Goal: Task Accomplishment & Management: Complete application form

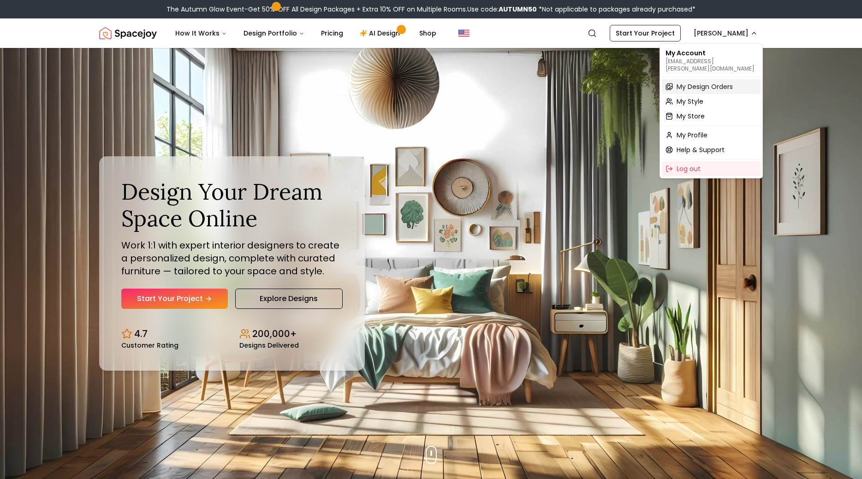
click at [715, 82] on span "My Design Orders" at bounding box center [705, 86] width 56 height 9
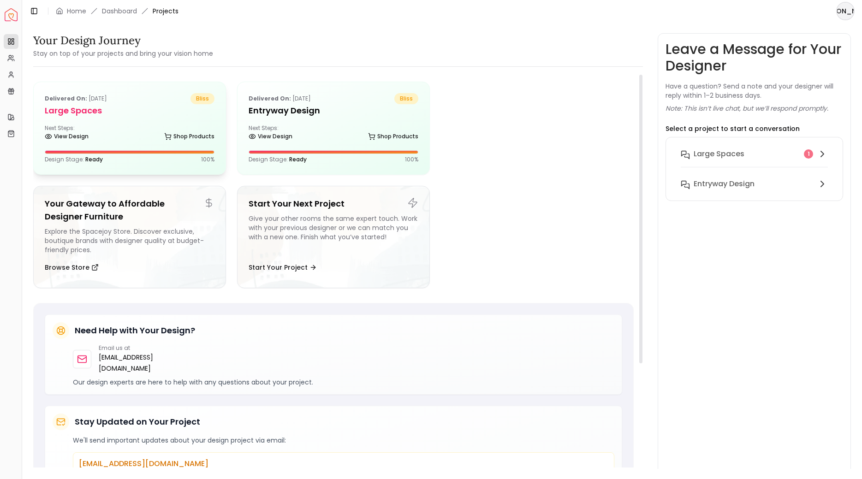
click at [163, 119] on div "Delivered on: [DATE] bliss Large Spaces Next Steps: View Design Shop Products D…" at bounding box center [130, 128] width 192 height 92
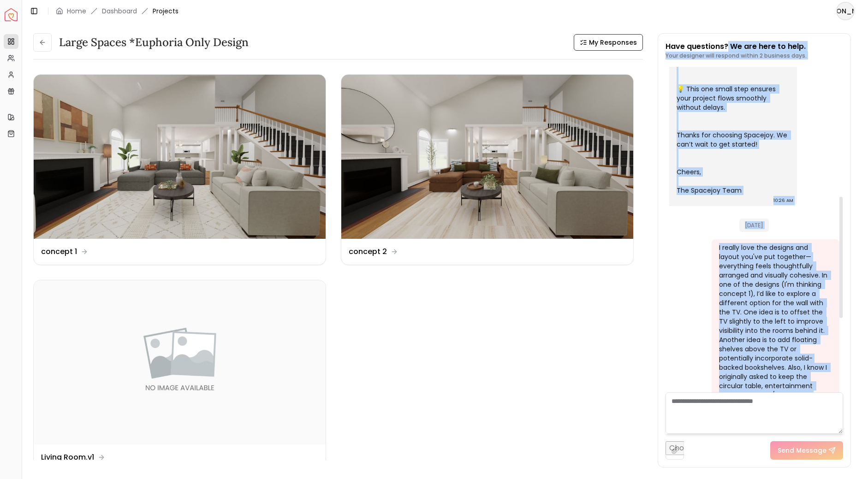
scroll to position [195, 0]
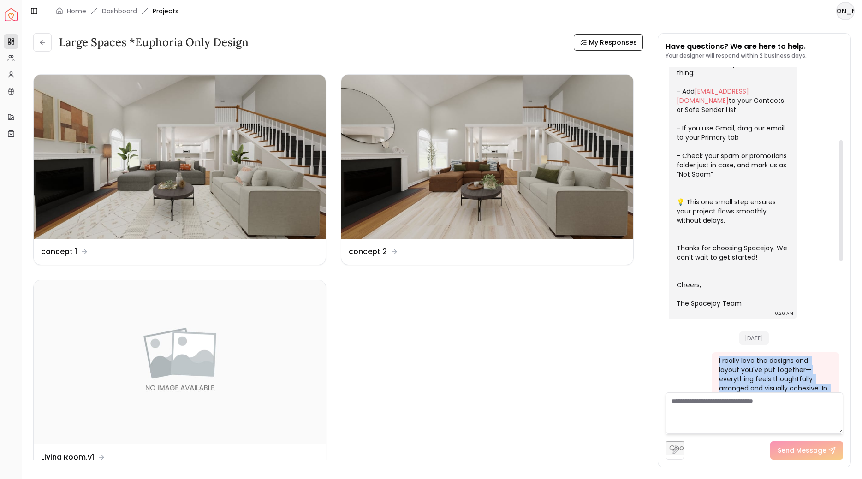
drag, startPoint x: 753, startPoint y: 224, endPoint x: 719, endPoint y: 352, distance: 132.4
click at [719, 352] on div "I really love the designs and layout you've put together—everything feels thoug…" at bounding box center [776, 474] width 128 height 245
copy div "I really love the designs and layout you've put together—everything feels thoug…"
click at [197, 249] on div "Design Name concept 1" at bounding box center [179, 251] width 277 height 11
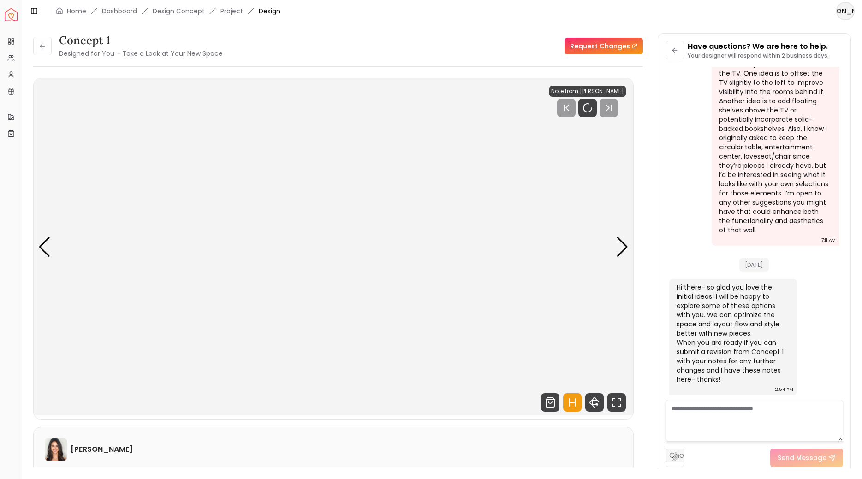
scroll to position [538, 0]
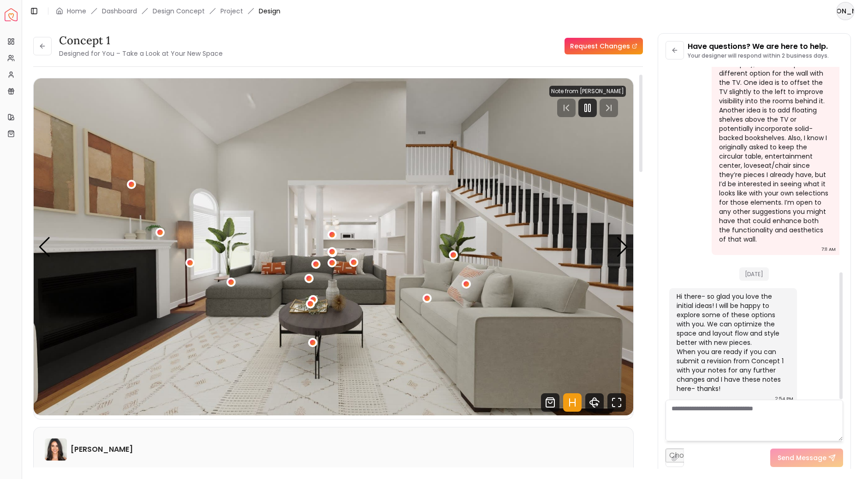
click at [608, 42] on link "Request Changes" at bounding box center [604, 46] width 78 height 17
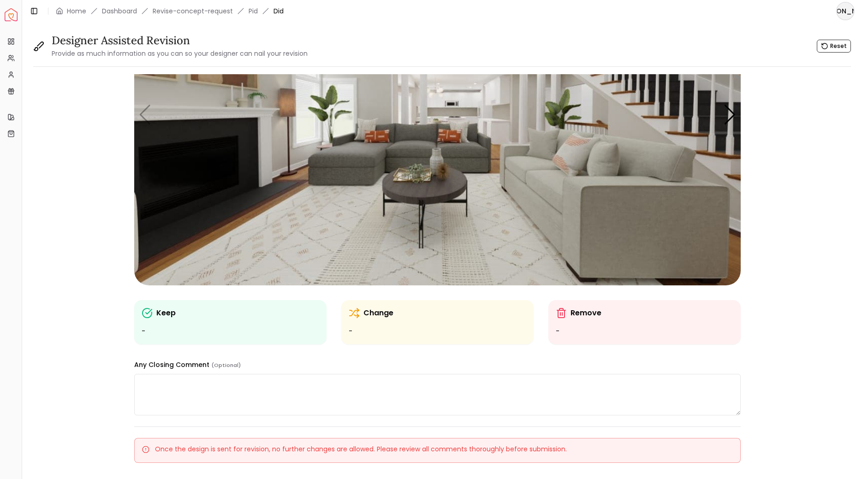
scroll to position [196, 0]
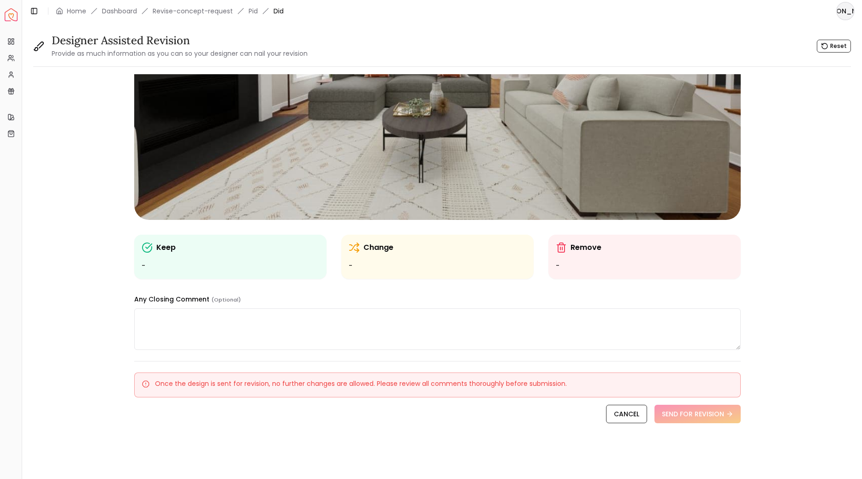
click at [234, 265] on ul "-" at bounding box center [231, 266] width 178 height 11
click at [134, 242] on div "Keep - Change - Remove - Any Closing Comment (Optional) Once the design is sent…" at bounding box center [437, 173] width 809 height 589
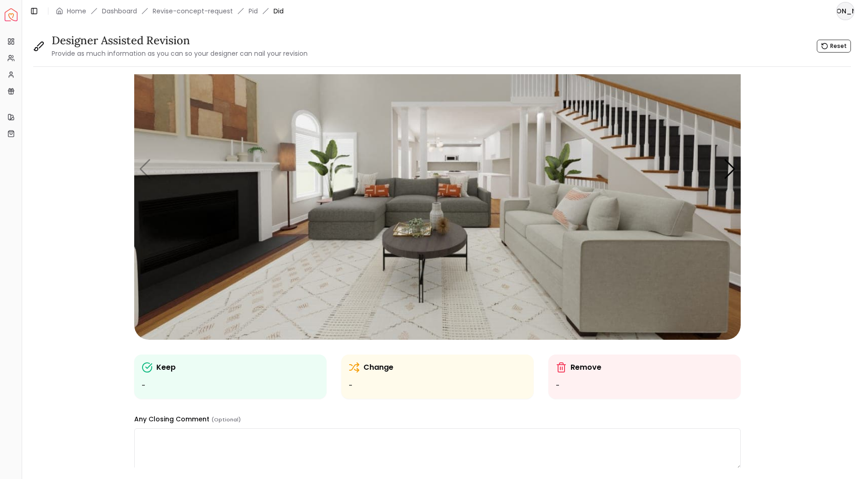
click at [219, 210] on img "1 / 6" at bounding box center [437, 169] width 607 height 341
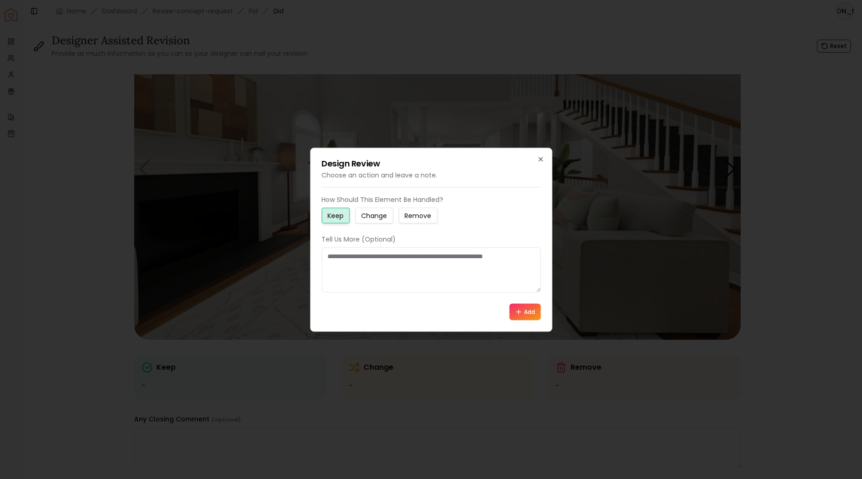
scroll to position [76, 0]
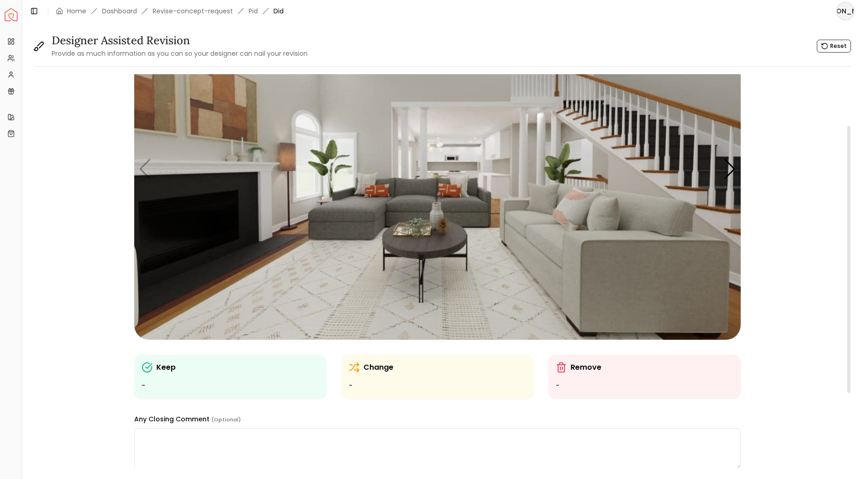
click at [443, 250] on img "1 / 6" at bounding box center [437, 169] width 607 height 341
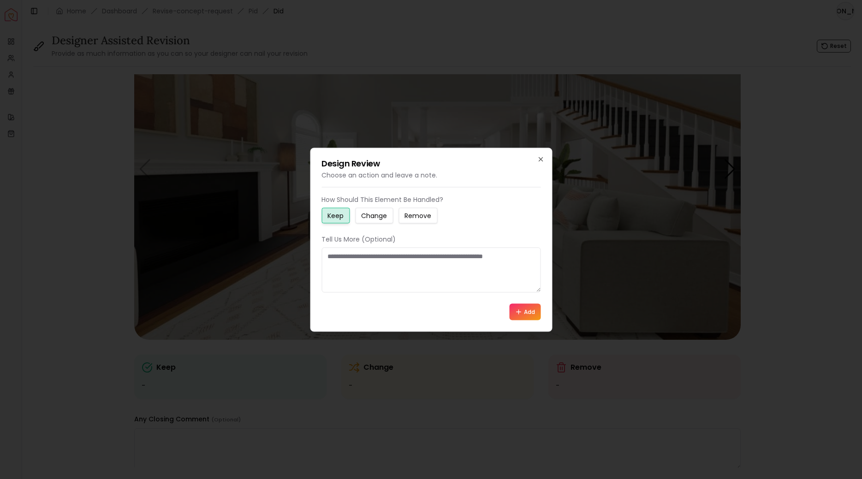
click at [404, 215] on button "Remove" at bounding box center [418, 216] width 39 height 16
click at [524, 315] on button "Add" at bounding box center [524, 312] width 31 height 17
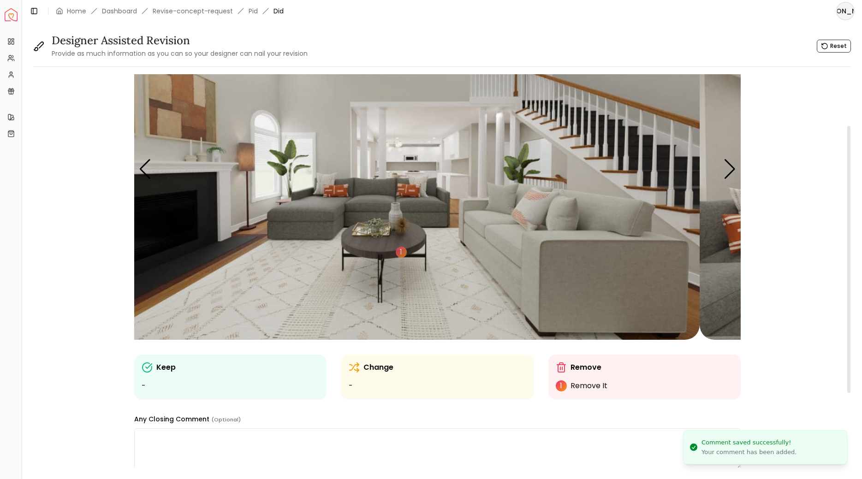
click at [453, 252] on img "1 / 6" at bounding box center [396, 169] width 607 height 341
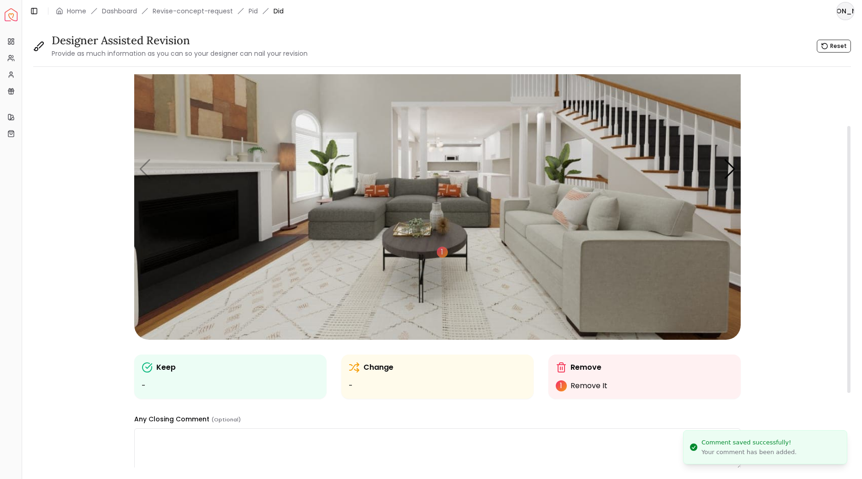
click at [143, 165] on img "1 / 6" at bounding box center [437, 169] width 607 height 341
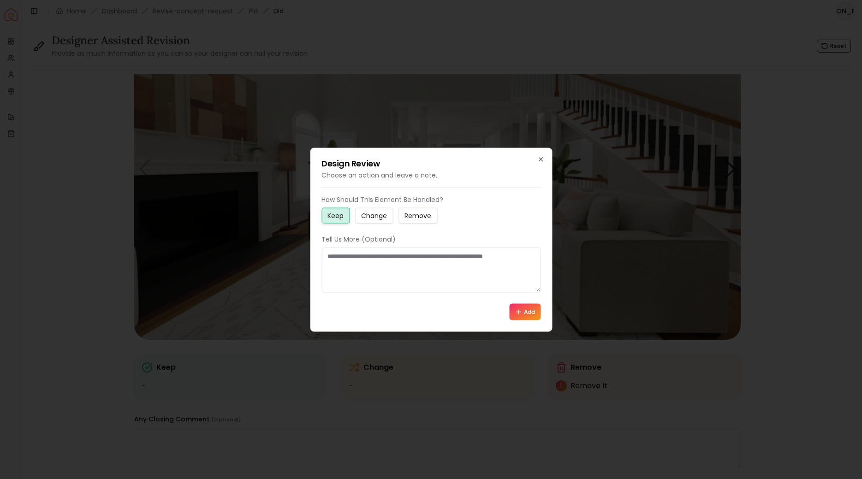
click at [541, 153] on div "Design Review Choose an action and leave a note. How Should This Element Be Han…" at bounding box center [431, 240] width 242 height 184
click at [548, 152] on div "Design Review Choose an action and leave a note. How Should This Element Be Han…" at bounding box center [431, 240] width 242 height 184
click at [538, 157] on icon "button" at bounding box center [540, 158] width 7 height 7
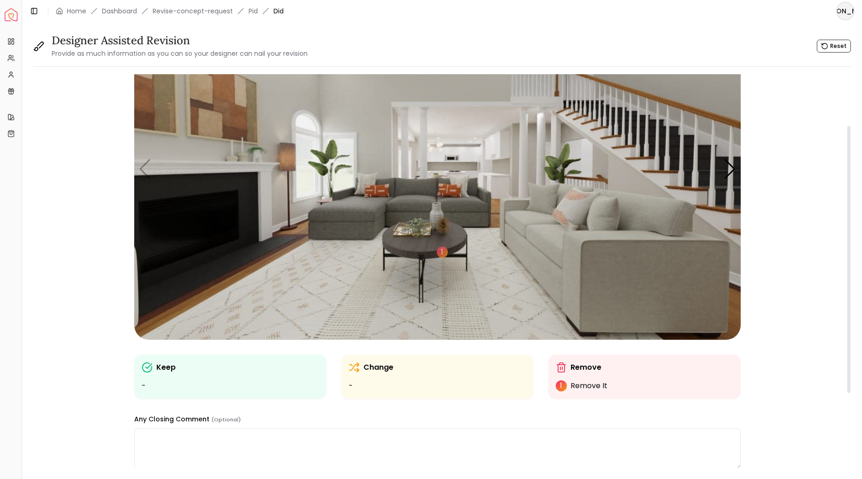
click at [459, 202] on img "1 / 6" at bounding box center [437, 169] width 607 height 341
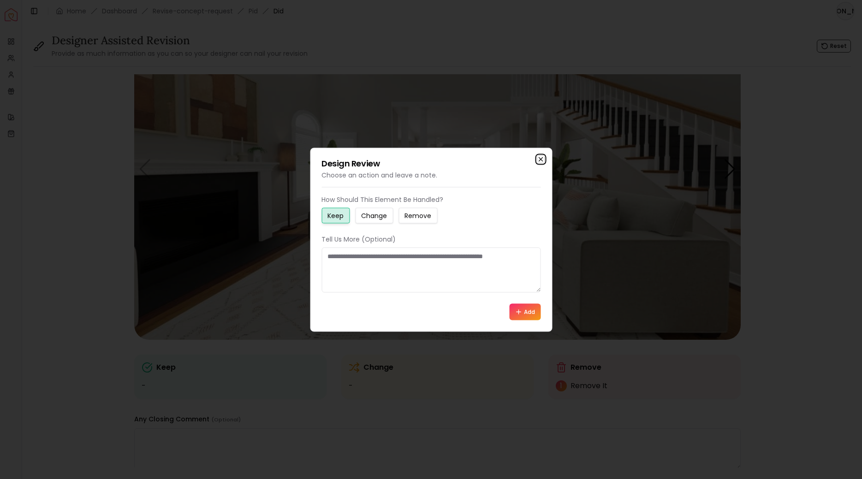
click at [543, 157] on icon "button" at bounding box center [540, 158] width 7 height 7
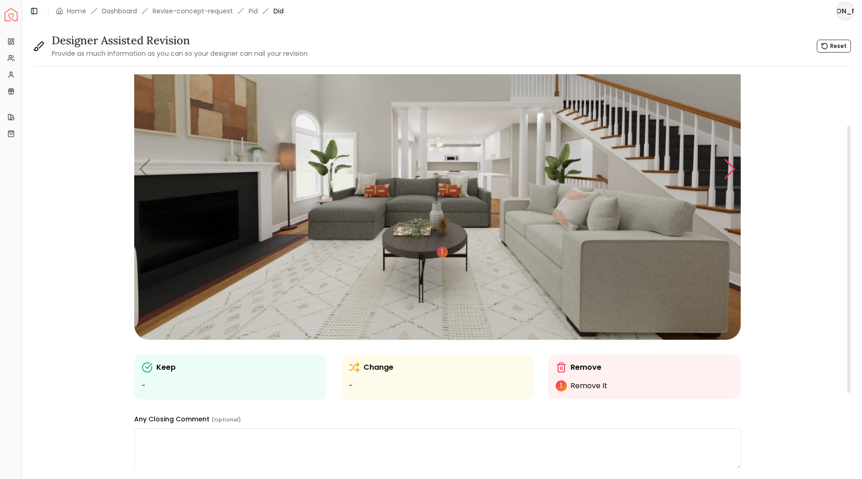
click at [732, 169] on div "Next slide" at bounding box center [730, 169] width 12 height 20
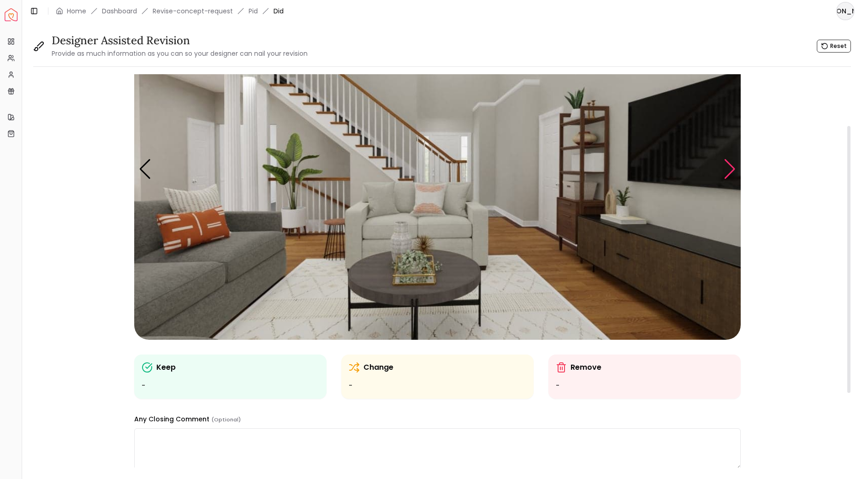
click at [732, 169] on div "Next slide" at bounding box center [730, 169] width 12 height 20
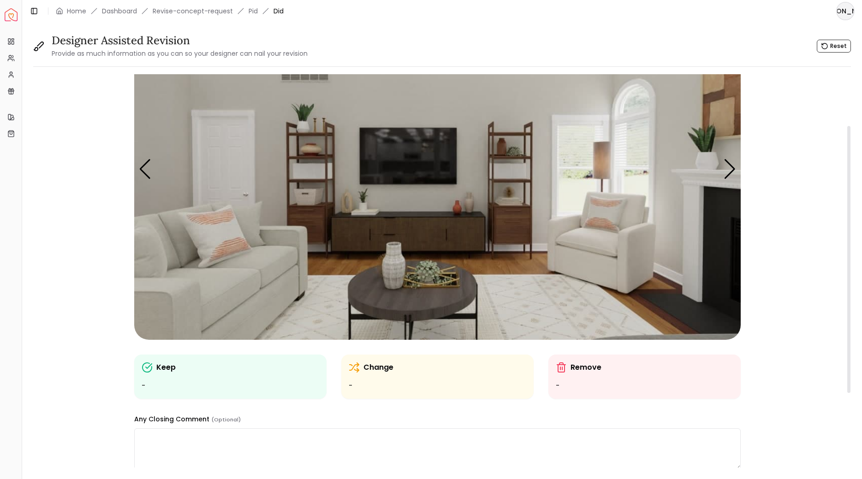
click at [435, 238] on img "3 / 6" at bounding box center [437, 169] width 607 height 341
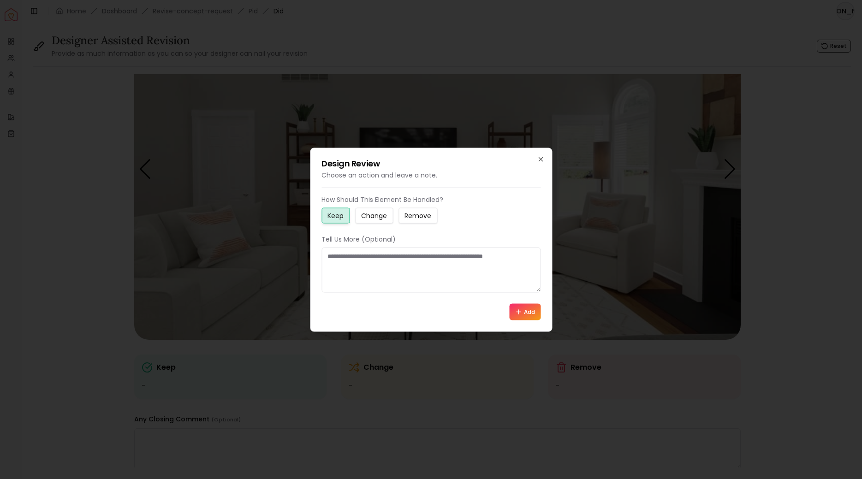
click at [385, 220] on small "Change" at bounding box center [374, 215] width 26 height 9
click at [458, 267] on textarea at bounding box center [431, 269] width 219 height 45
click at [529, 313] on button "Add" at bounding box center [524, 312] width 31 height 17
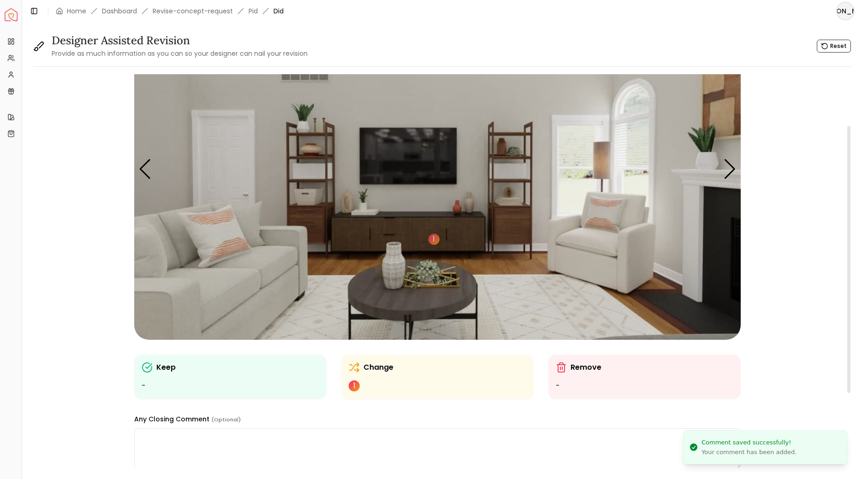
click at [509, 221] on img "3 / 6" at bounding box center [437, 169] width 607 height 341
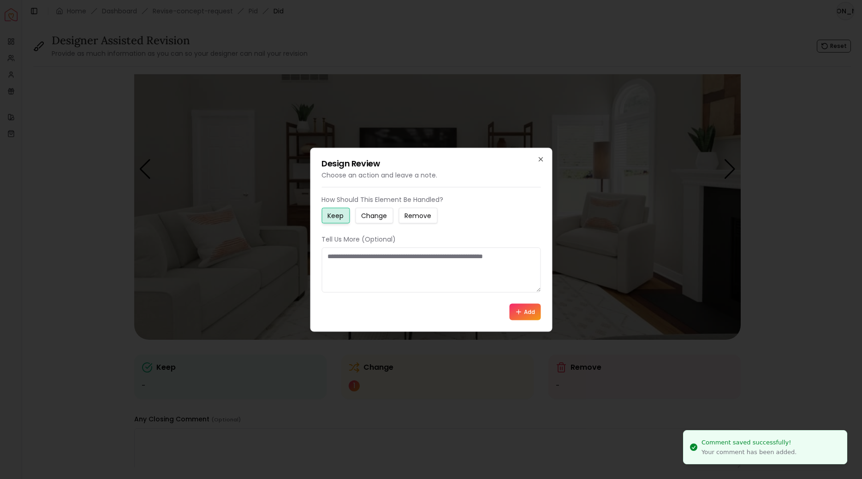
click at [384, 215] on small "Change" at bounding box center [374, 215] width 26 height 9
click at [524, 310] on button "Add" at bounding box center [524, 312] width 31 height 17
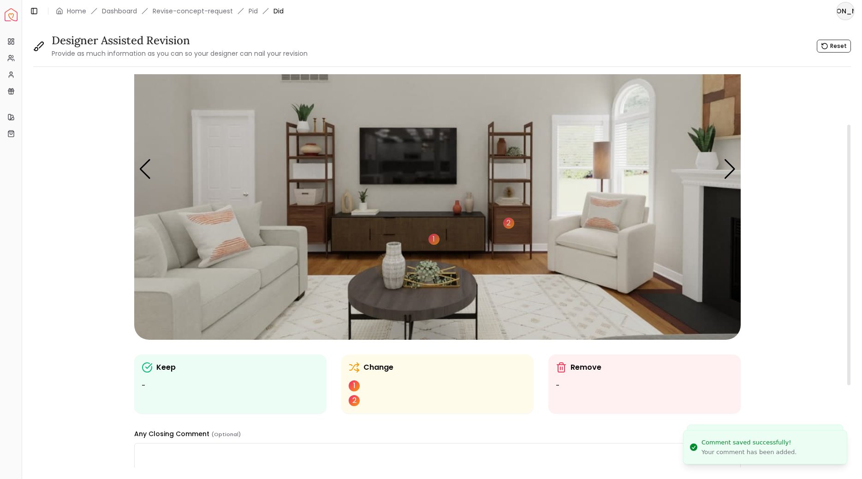
click at [298, 167] on img "3 / 6" at bounding box center [437, 169] width 607 height 341
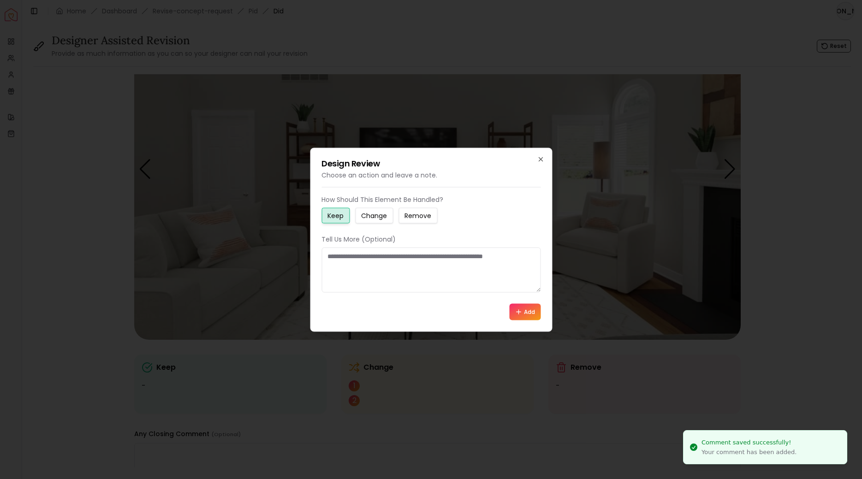
click at [382, 219] on small "Change" at bounding box center [374, 215] width 26 height 9
click at [542, 160] on icon "button" at bounding box center [540, 158] width 7 height 7
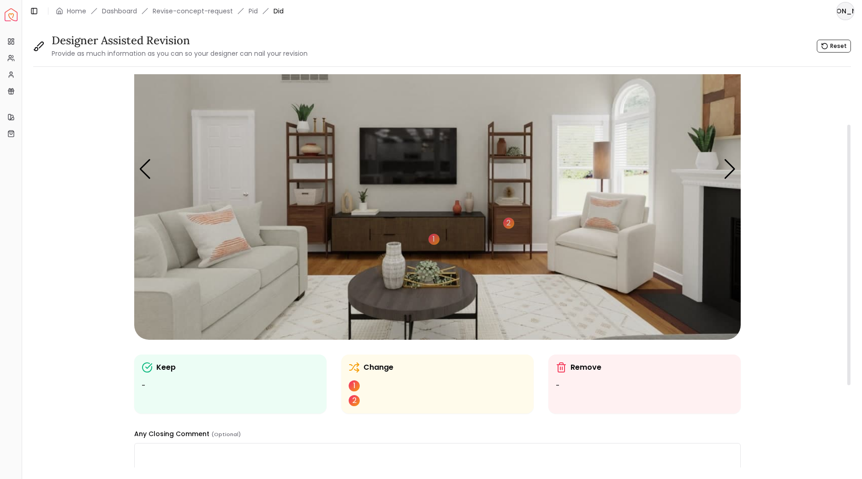
click at [318, 216] on img "3 / 6" at bounding box center [437, 169] width 607 height 341
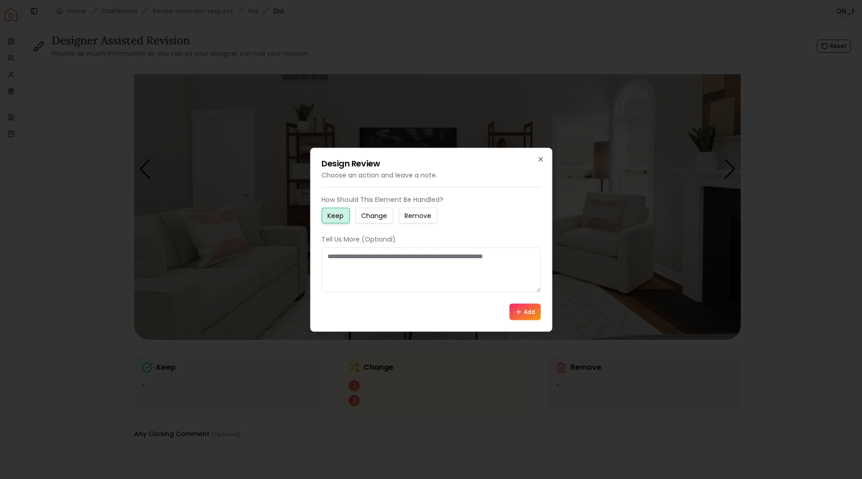
click at [414, 219] on small "Remove" at bounding box center [418, 215] width 27 height 9
click at [382, 219] on small "Change" at bounding box center [374, 215] width 26 height 9
click at [519, 312] on icon at bounding box center [518, 312] width 4 height 0
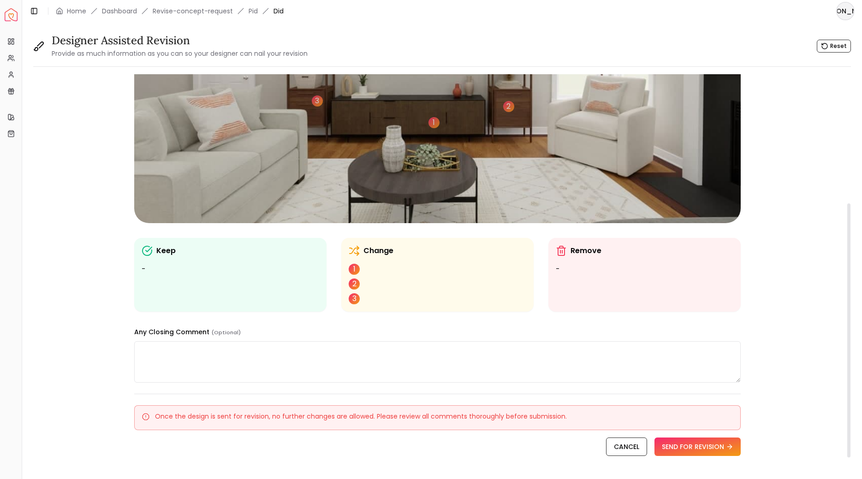
scroll to position [201, 0]
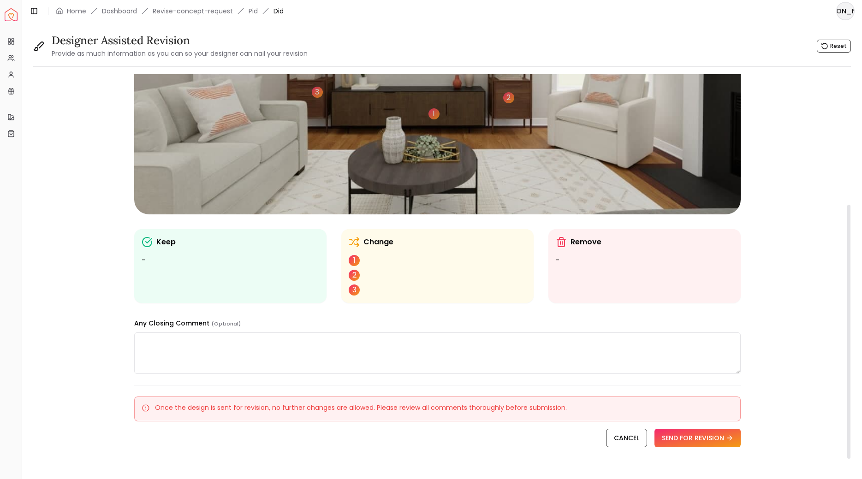
click at [295, 344] on textarea at bounding box center [437, 354] width 607 height 42
paste textarea "**********"
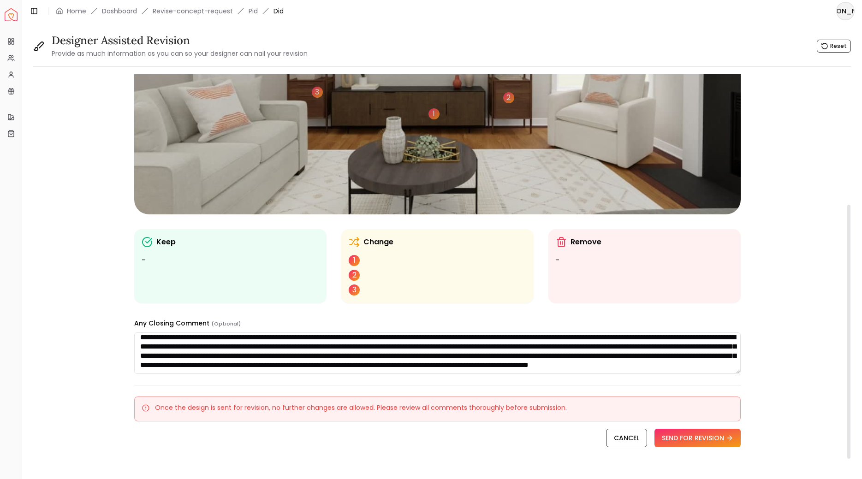
scroll to position [0, 0]
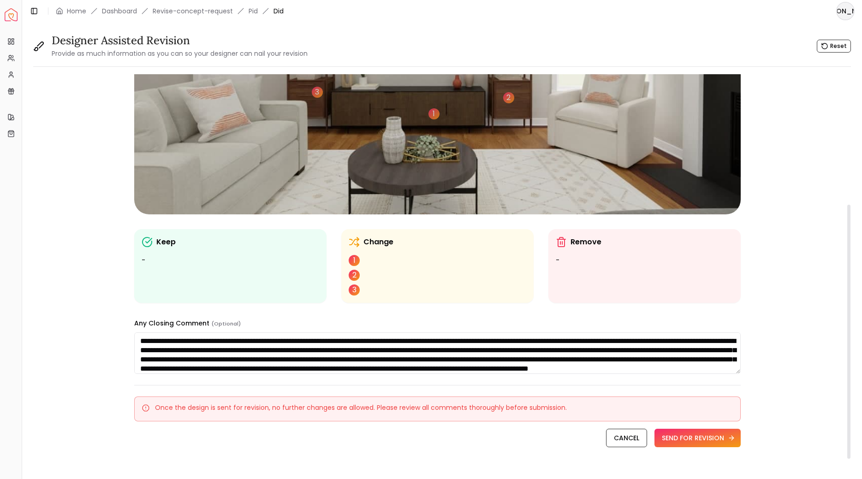
type textarea "**********"
click at [684, 441] on button "SEND FOR REVISION" at bounding box center [698, 438] width 86 height 18
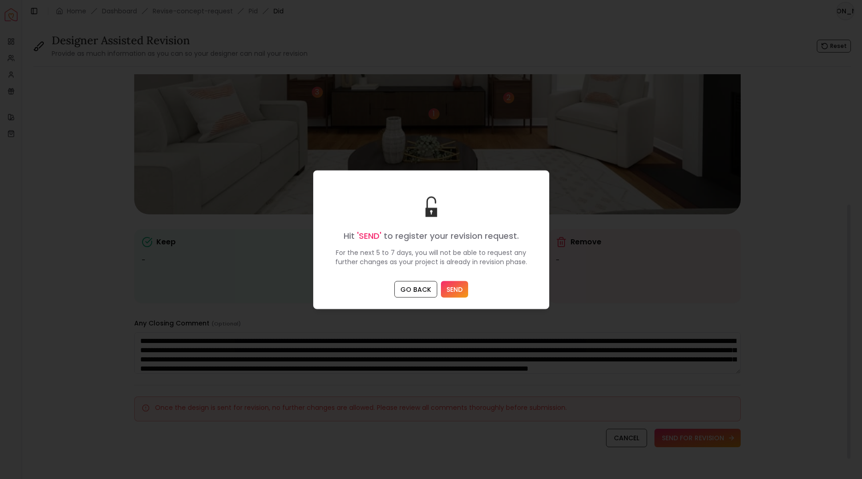
scroll to position [201, 0]
click at [458, 292] on button "SEND" at bounding box center [454, 289] width 27 height 17
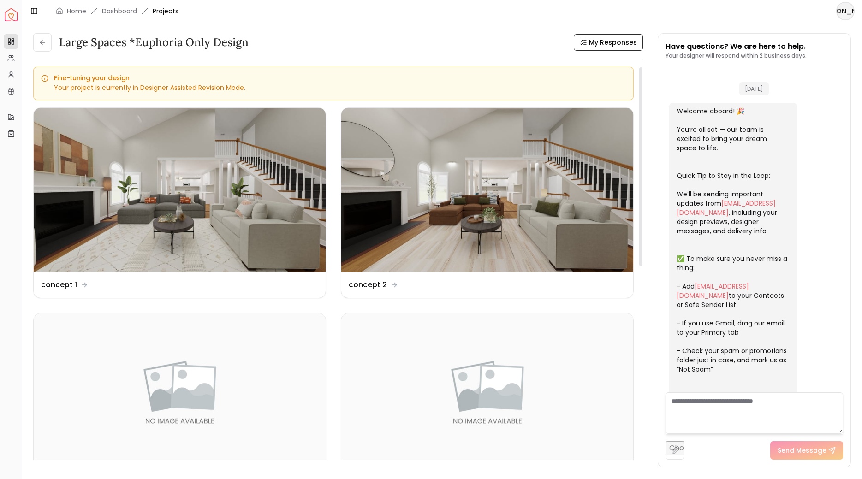
scroll to position [545, 0]
